Goal: Task Accomplishment & Management: Use online tool/utility

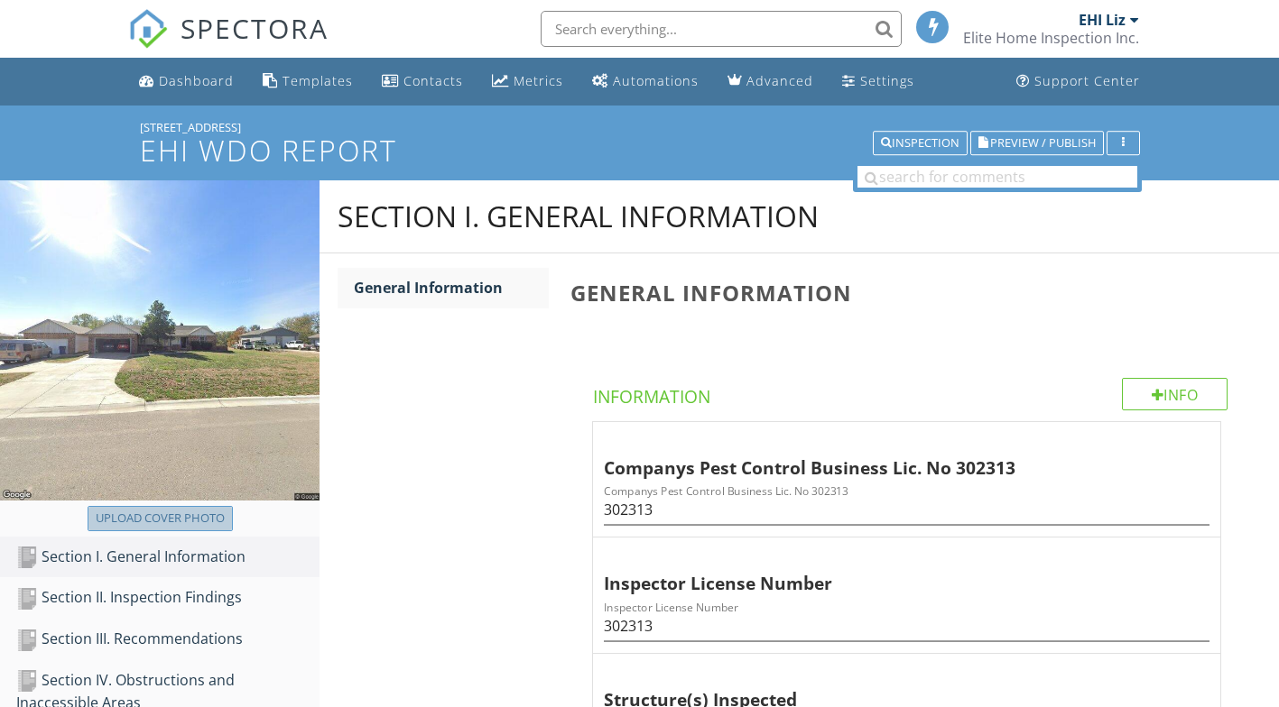
click at [215, 514] on div "Upload cover photo" at bounding box center [160, 519] width 129 height 18
type input "C:\fakepath\[STREET_ADDRESS]jpg"
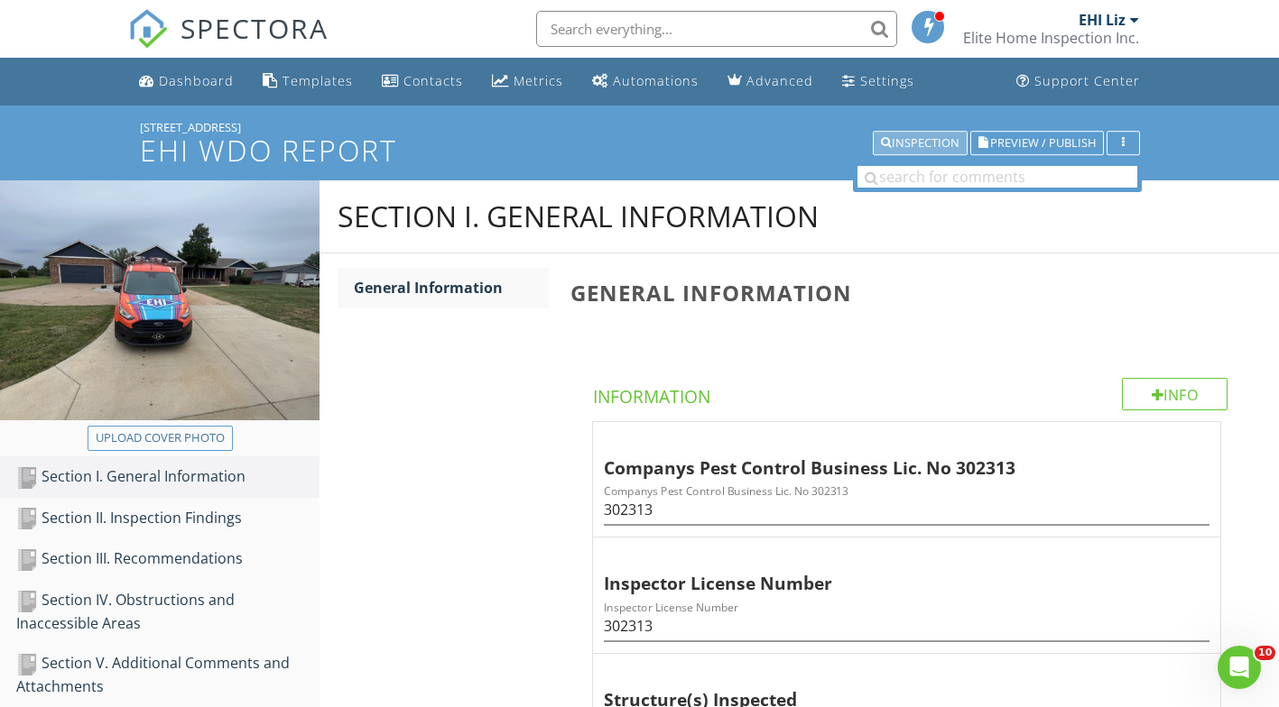
click at [913, 139] on div "Inspection" at bounding box center [920, 143] width 79 height 13
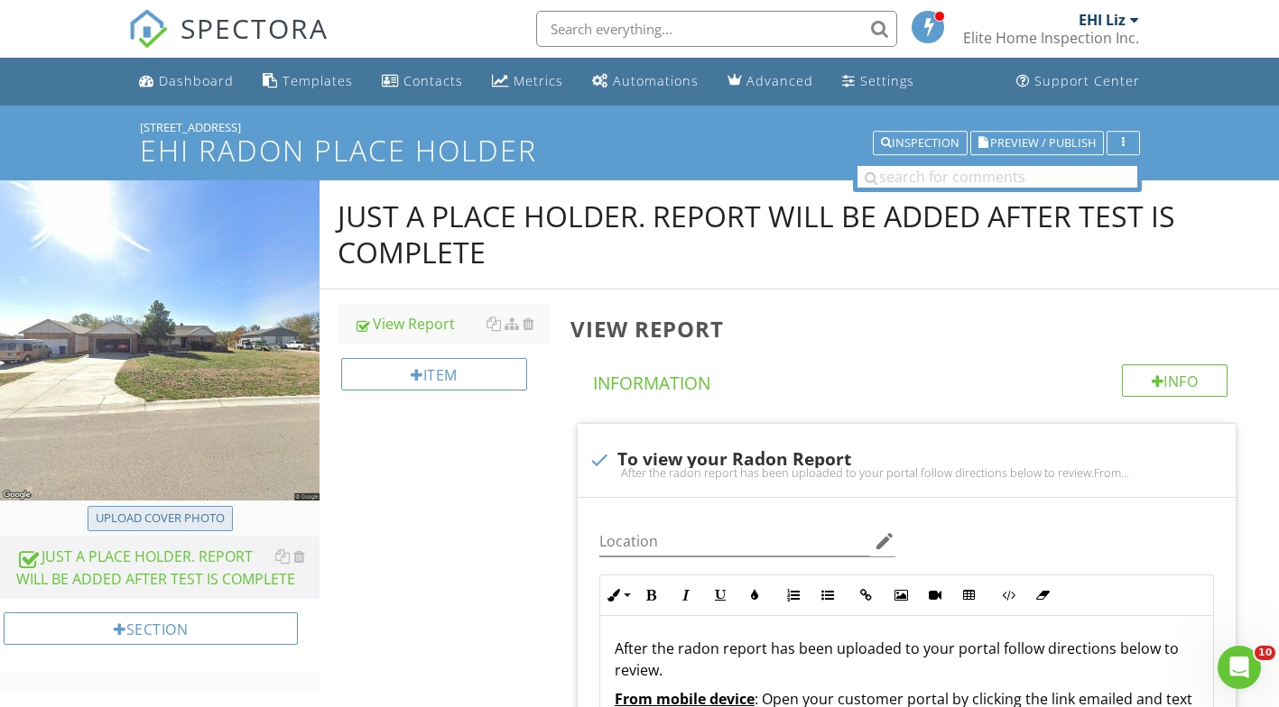
click at [143, 513] on div "Upload cover photo" at bounding box center [160, 519] width 129 height 18
type input "C:\fakepath\[STREET_ADDRESS]jpg"
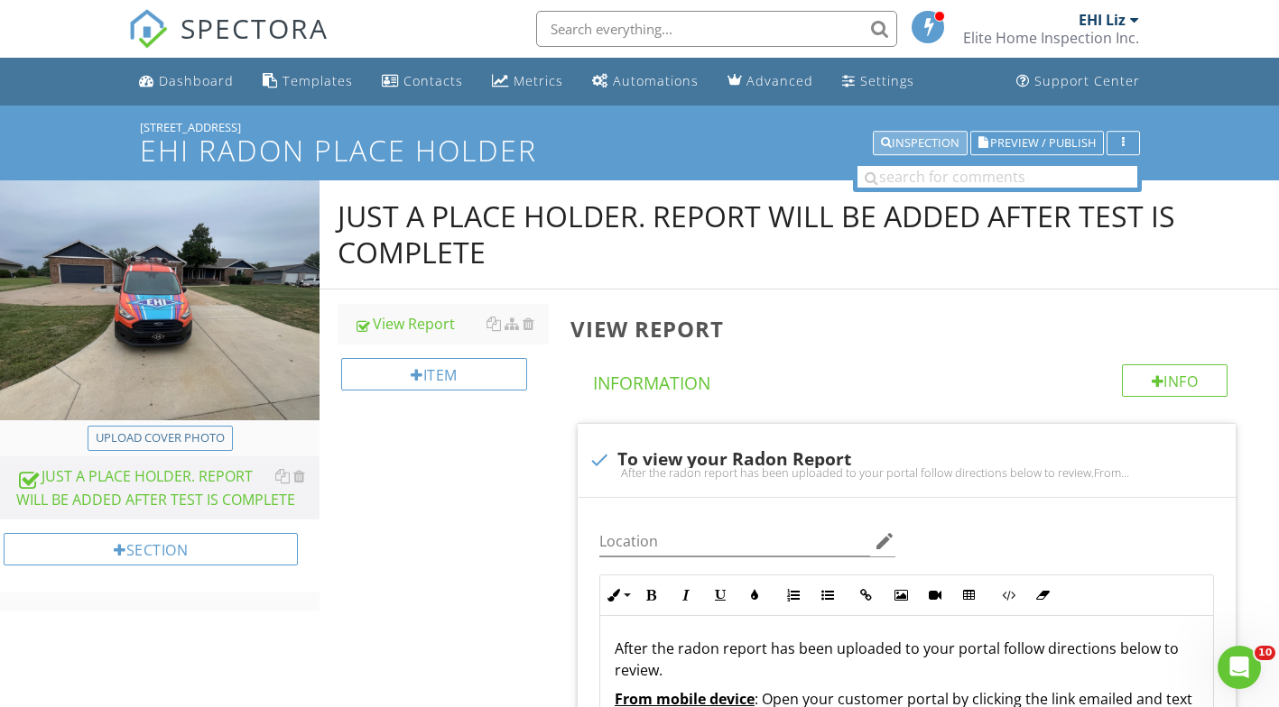
click at [913, 137] on div "Inspection" at bounding box center [920, 143] width 79 height 13
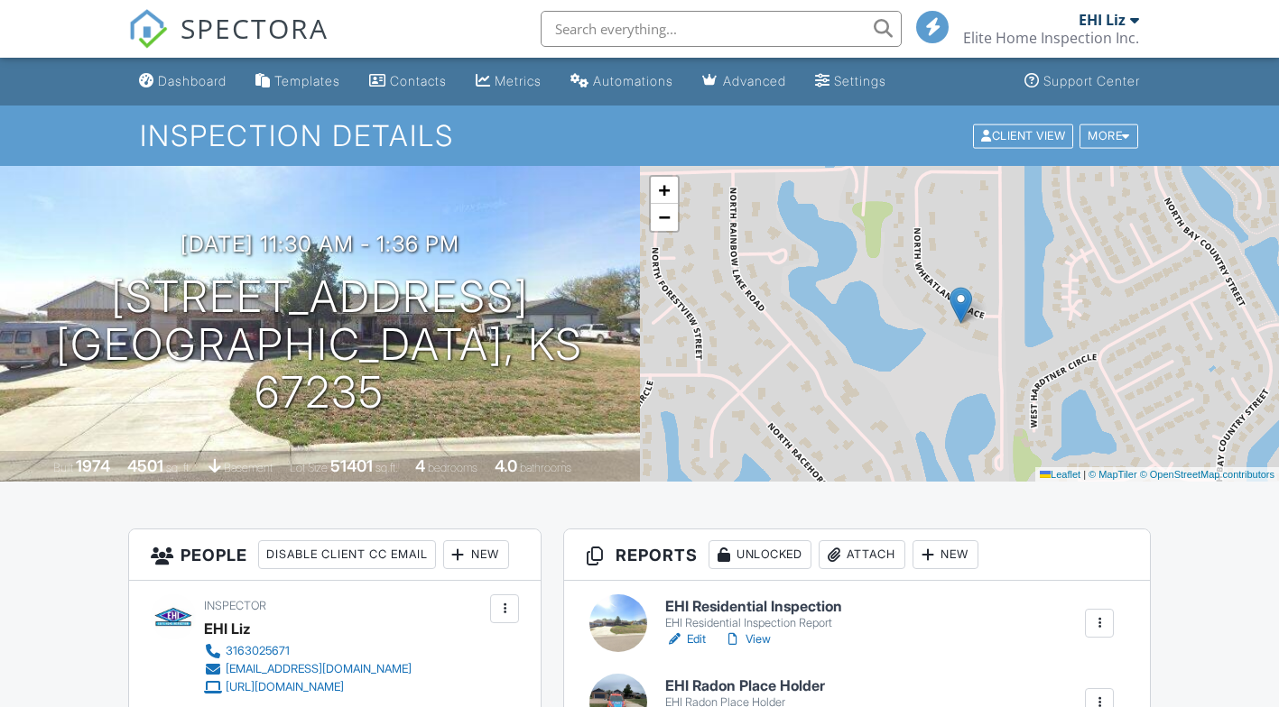
scroll to position [271, 0]
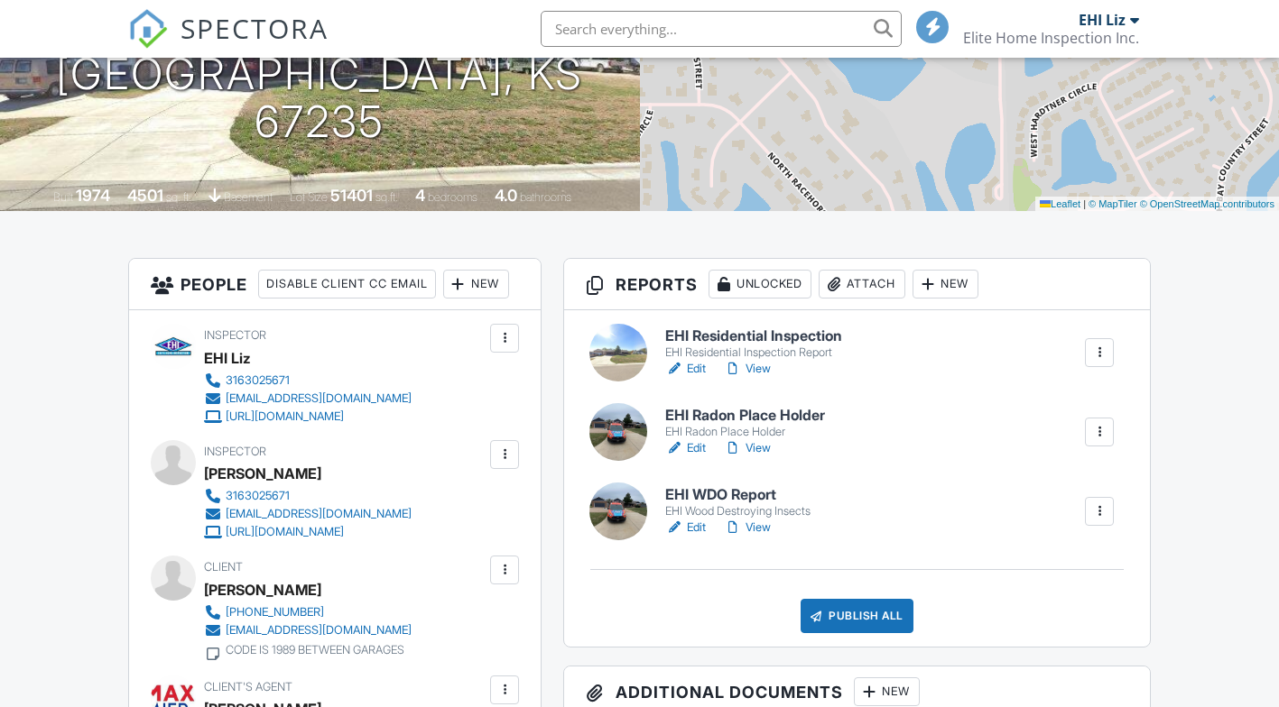
click at [726, 335] on h6 "EHI Residential Inspection" at bounding box center [753, 336] width 177 height 16
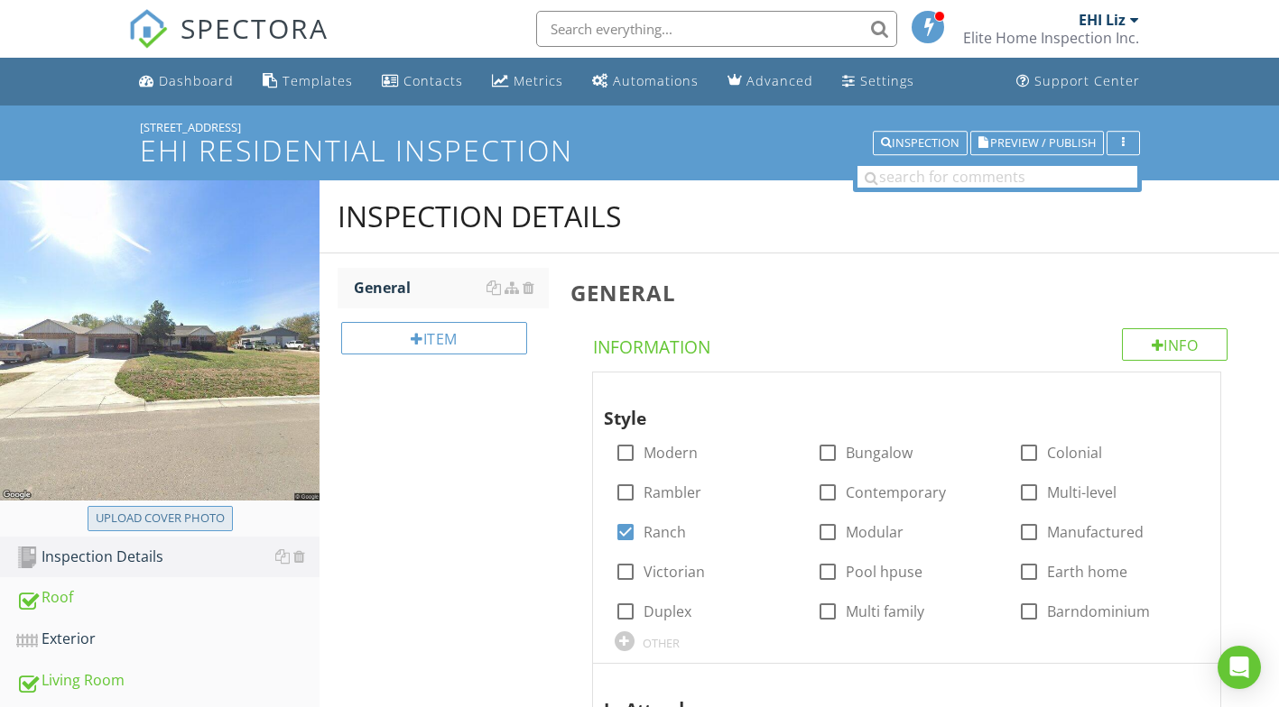
click at [171, 514] on div "Upload cover photo" at bounding box center [160, 519] width 129 height 18
type input "C:\fakepath\449 N Wheatland Pl.jpg"
